Goal: Information Seeking & Learning: Check status

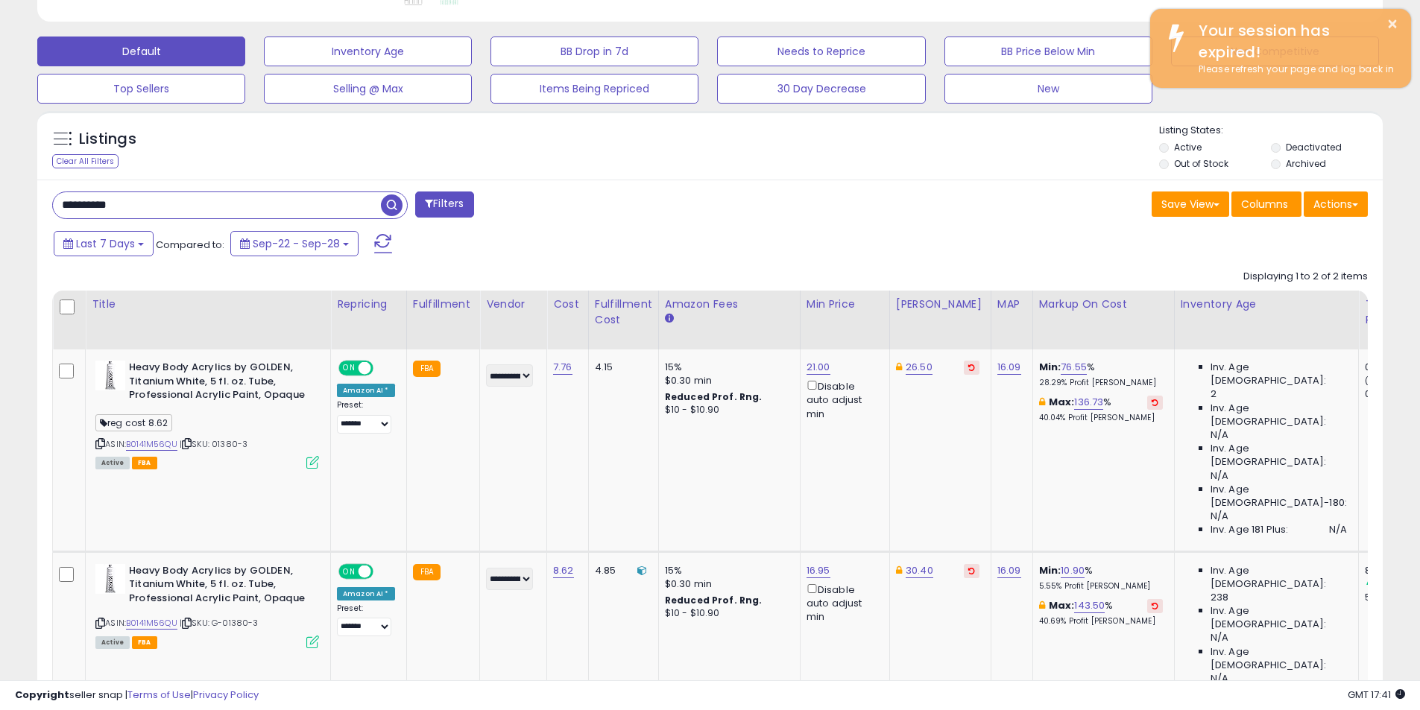
scroll to position [209, 0]
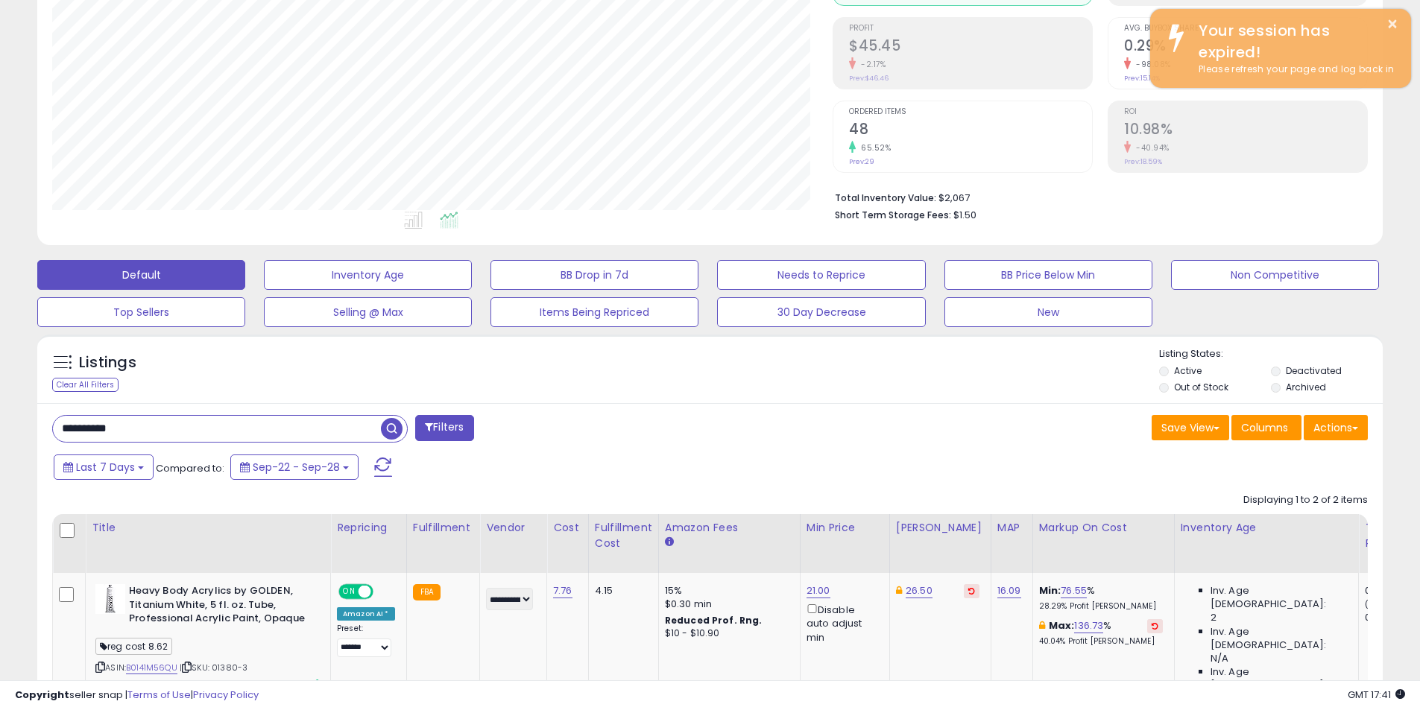
click at [138, 435] on input "**********" at bounding box center [217, 429] width 328 height 26
